Goal: Transaction & Acquisition: Purchase product/service

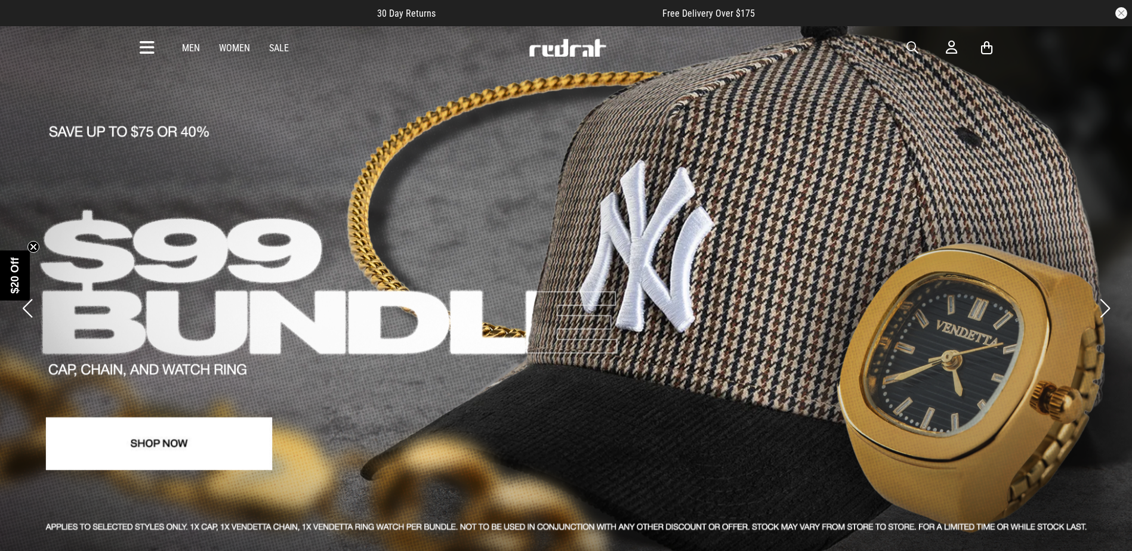
click at [144, 50] on icon at bounding box center [147, 48] width 15 height 20
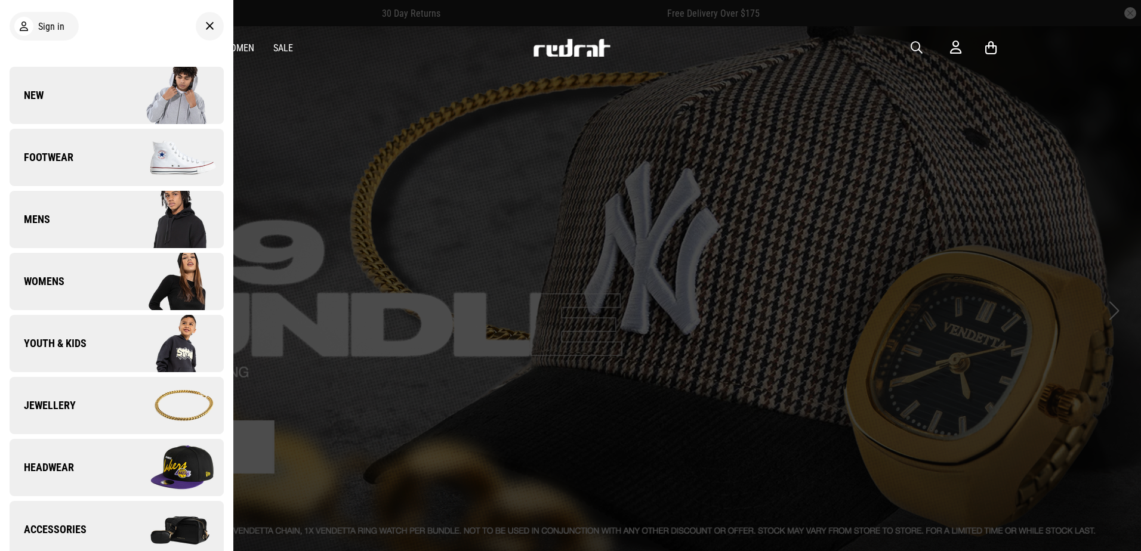
click at [912, 110] on div at bounding box center [570, 275] width 1141 height 551
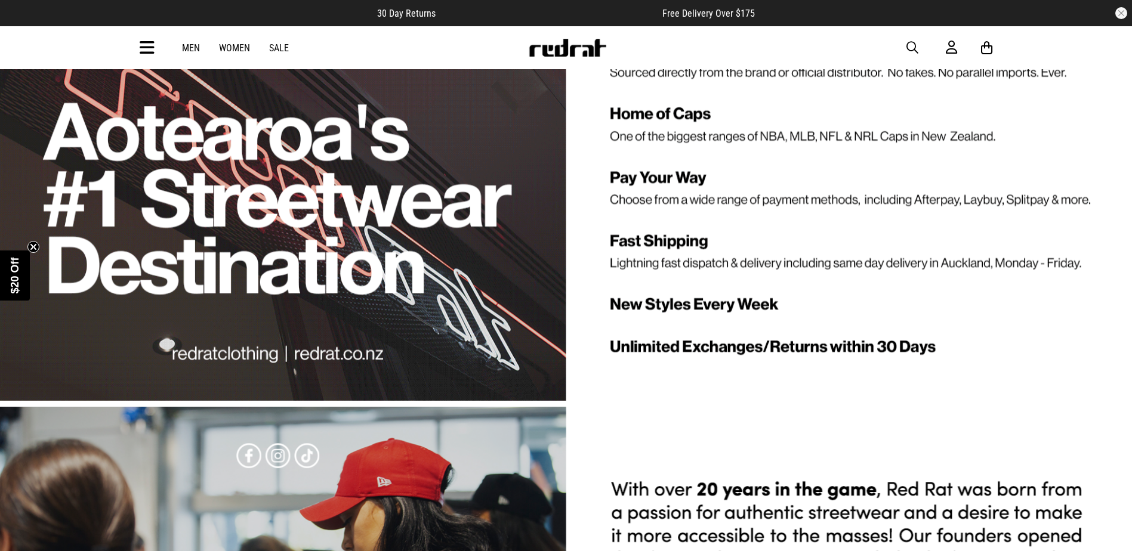
scroll to position [3753, 0]
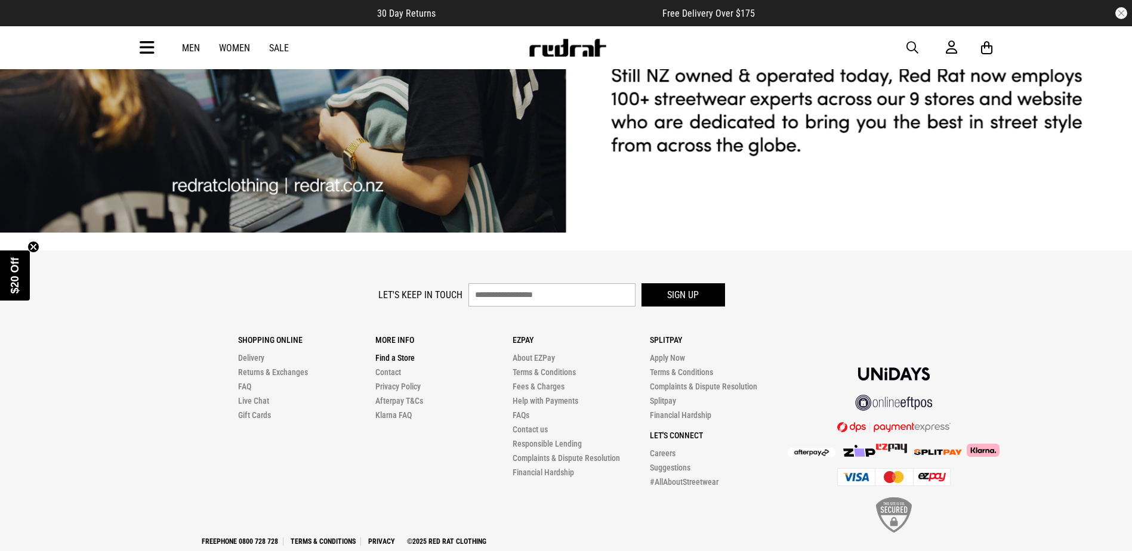
click at [389, 353] on link "Find a Store" at bounding box center [394, 358] width 39 height 10
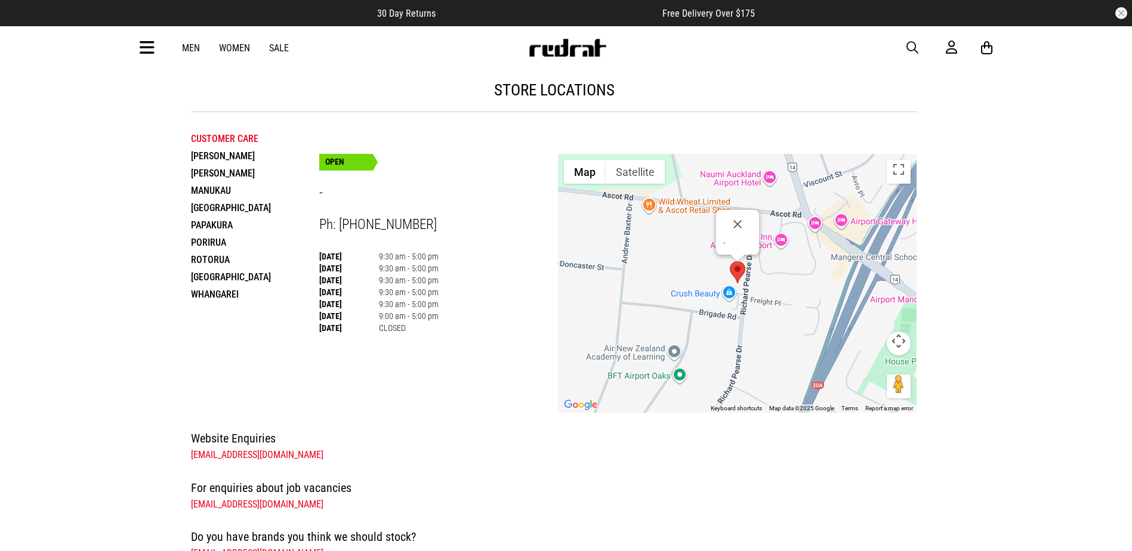
click at [208, 238] on li "Porirua" at bounding box center [255, 242] width 128 height 17
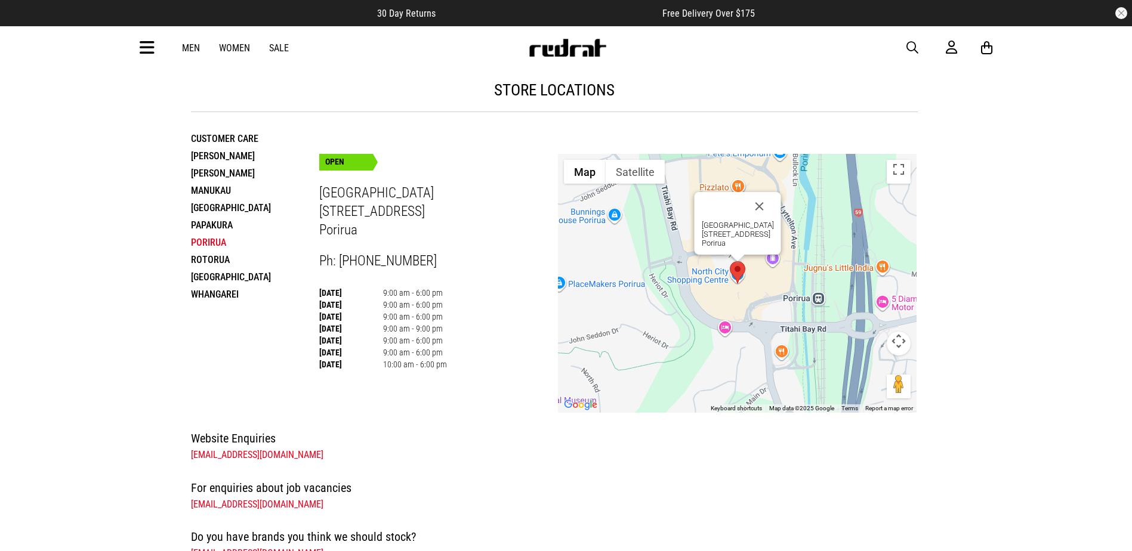
click at [146, 50] on icon at bounding box center [147, 48] width 15 height 20
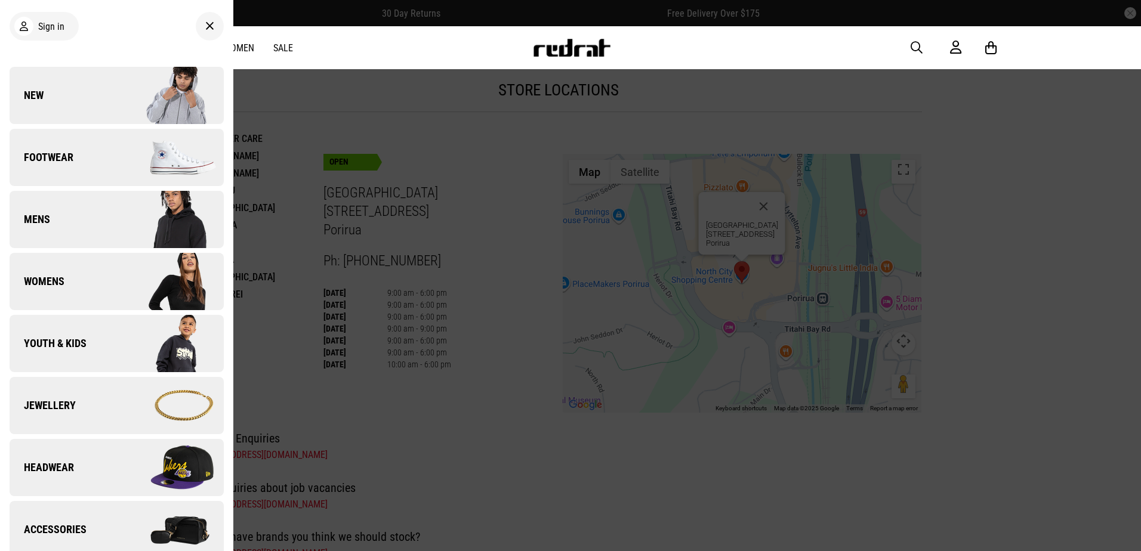
click at [148, 136] on img at bounding box center [169, 158] width 107 height 60
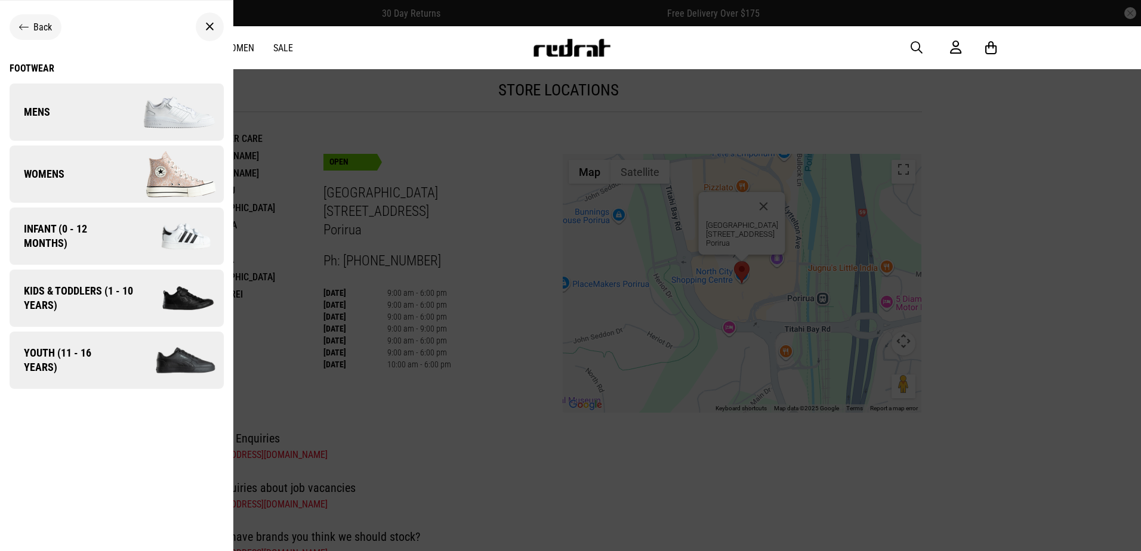
click at [157, 179] on img at bounding box center [169, 174] width 107 height 60
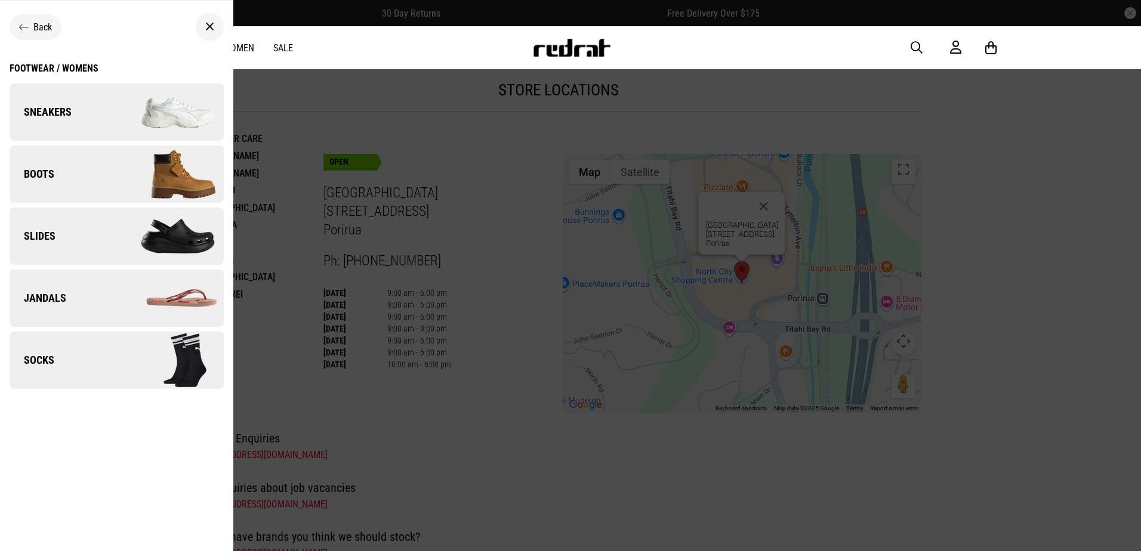
click at [138, 112] on img at bounding box center [169, 112] width 107 height 60
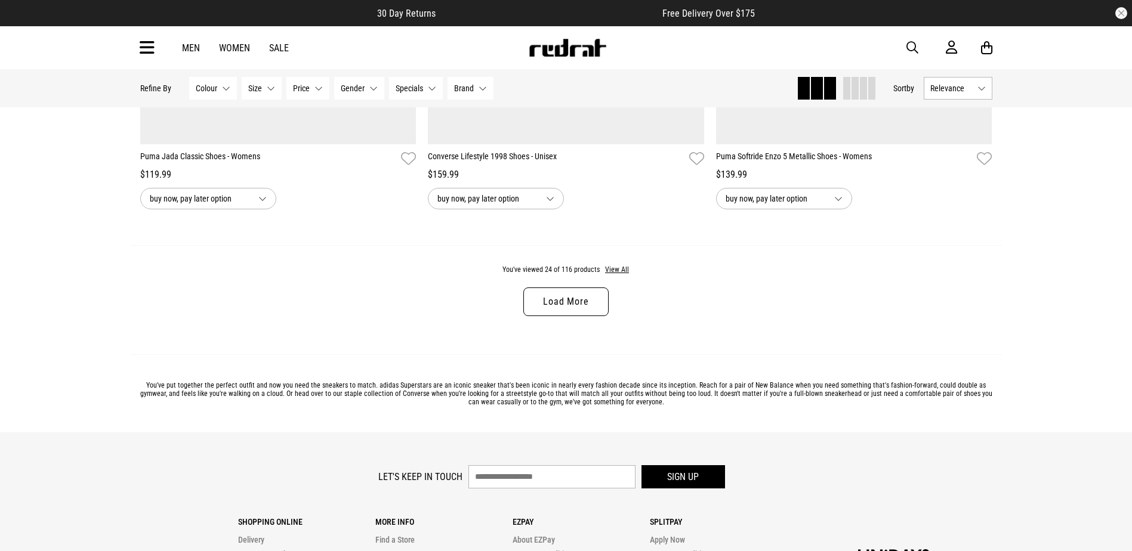
scroll to position [3818, 0]
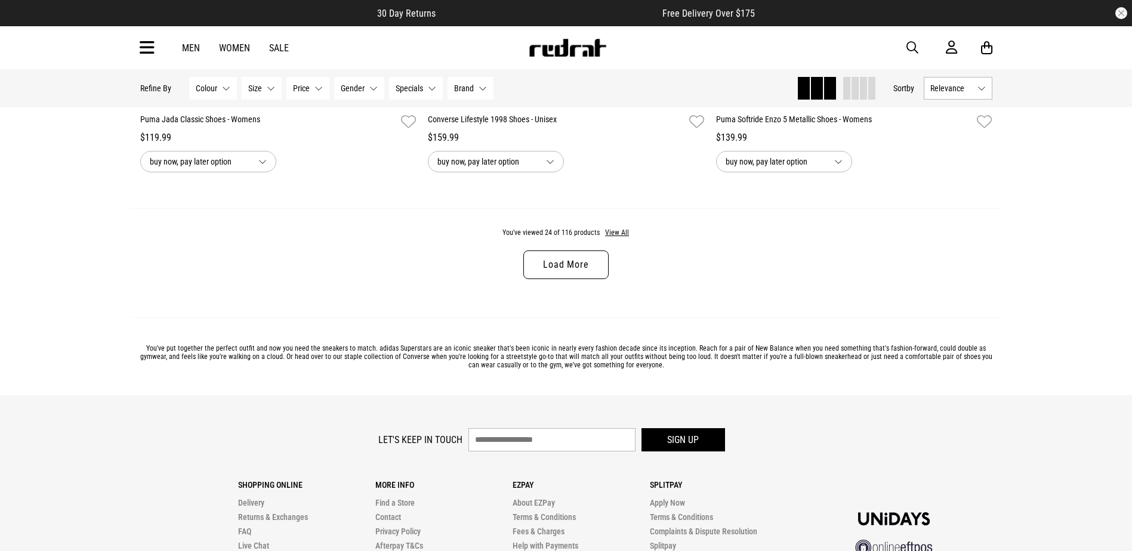
click at [560, 277] on link "Load More" at bounding box center [565, 265] width 85 height 29
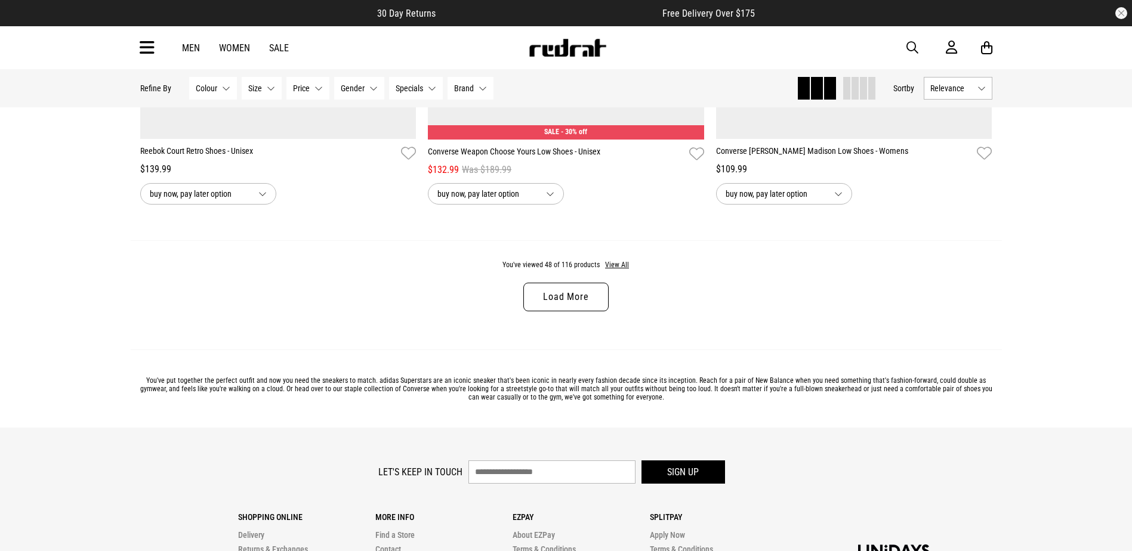
scroll to position [7636, 0]
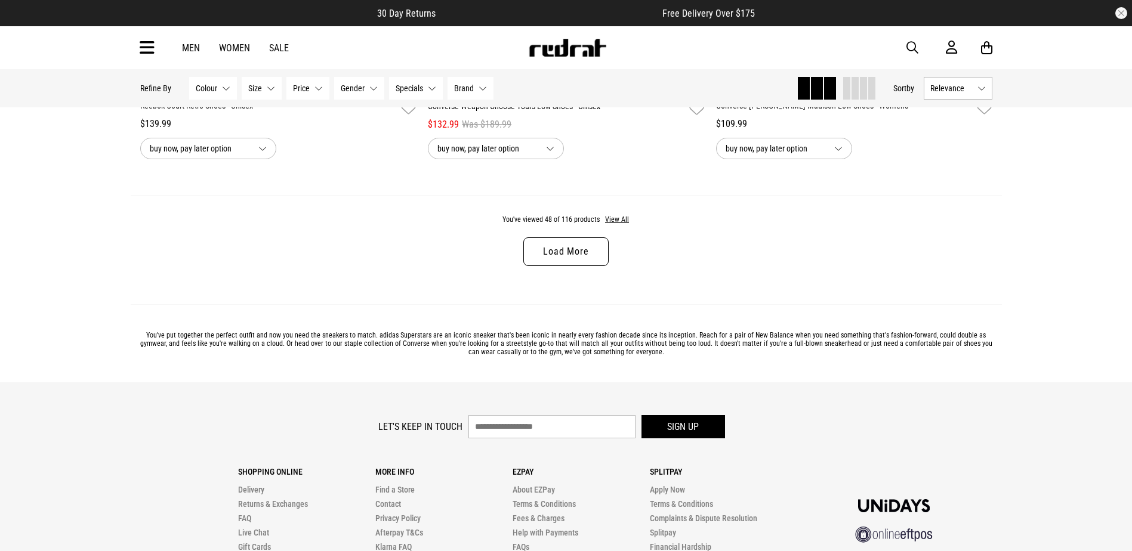
click at [583, 257] on link "Load More" at bounding box center [565, 251] width 85 height 29
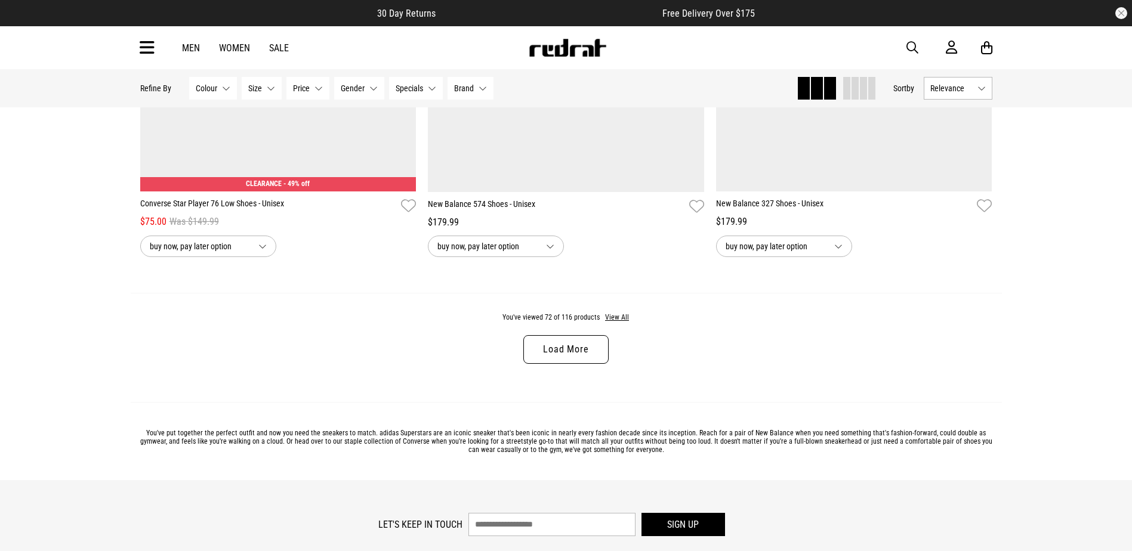
scroll to position [11334, 0]
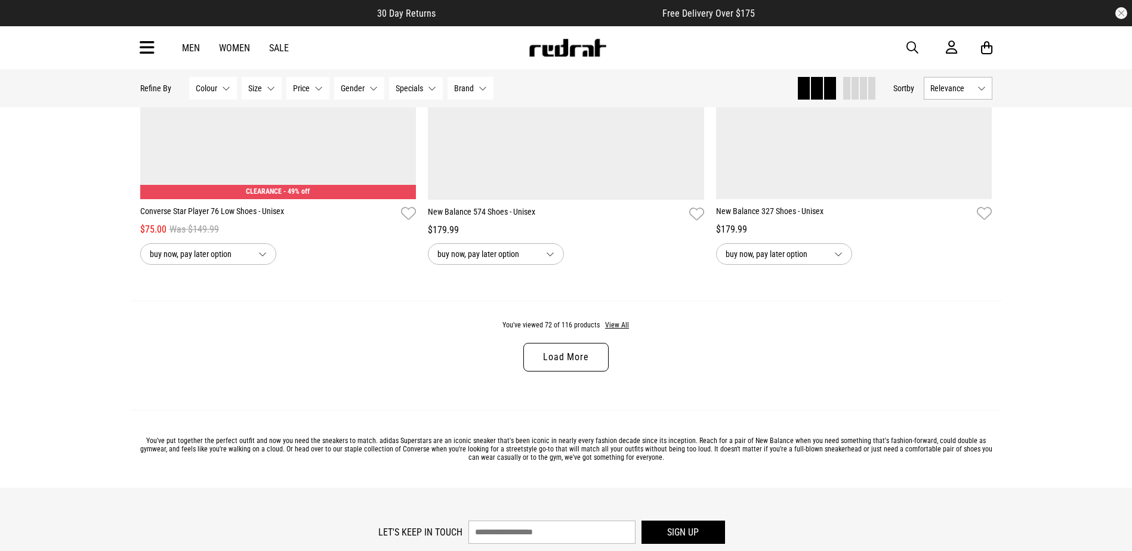
click at [580, 366] on link "Load More" at bounding box center [565, 357] width 85 height 29
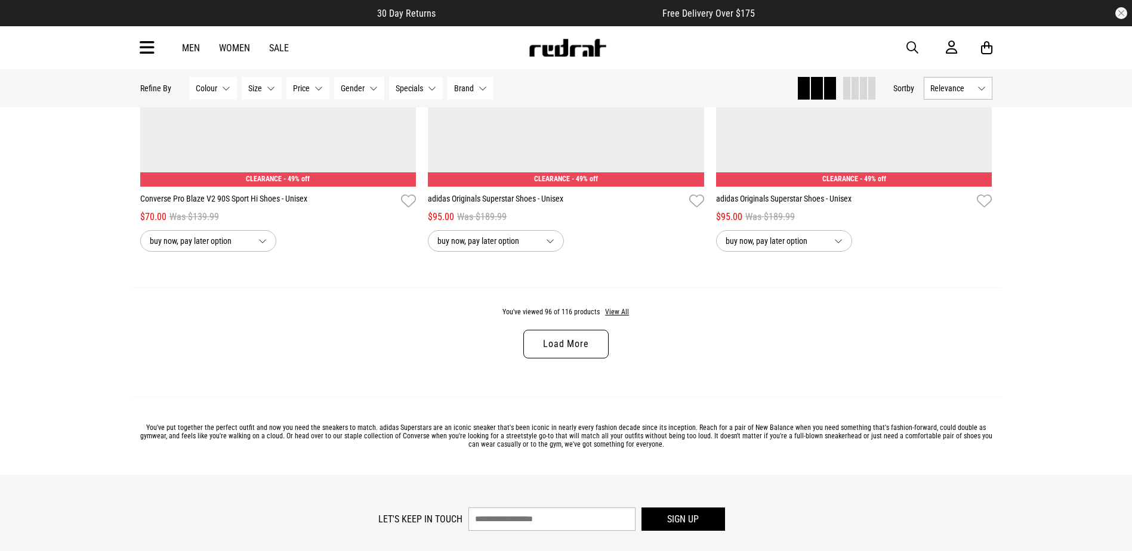
scroll to position [15152, 0]
click at [585, 358] on link "Load More" at bounding box center [565, 343] width 85 height 29
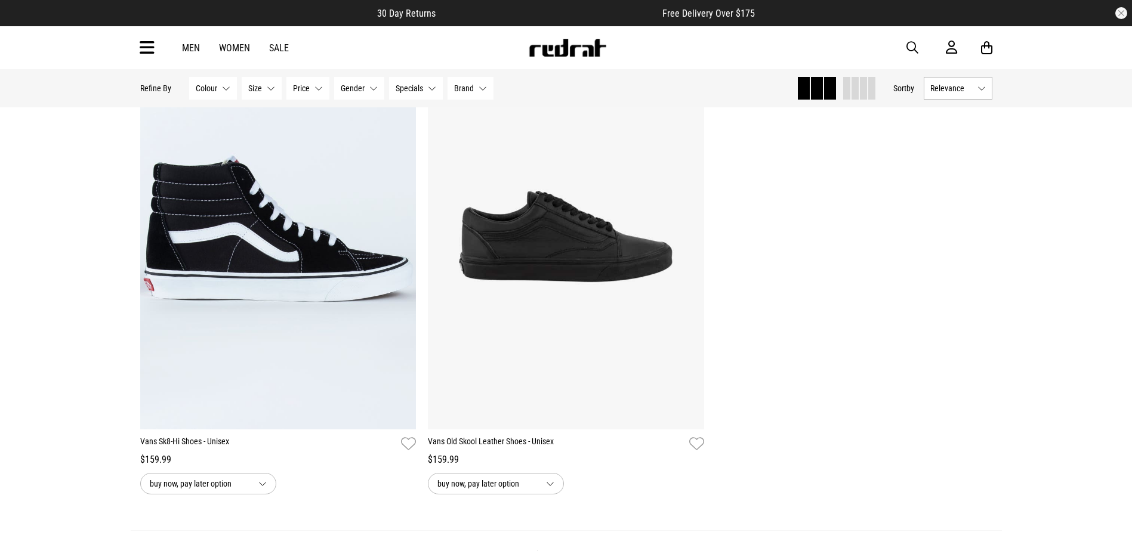
scroll to position [18254, 0]
